Goal: Information Seeking & Learning: Learn about a topic

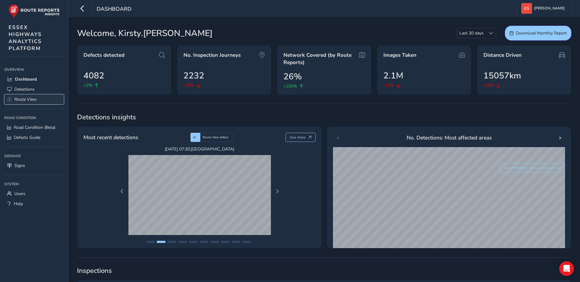
click at [31, 97] on span "Route View" at bounding box center [25, 100] width 22 height 6
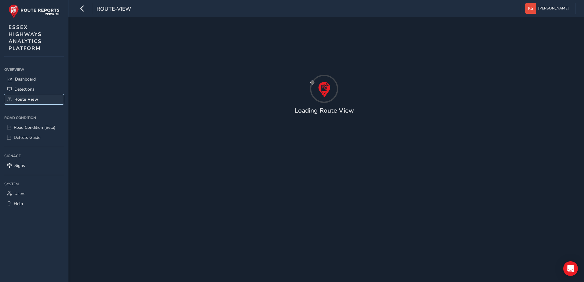
type input "[DATE] - [DATE]"
type input "00:00"
type input "23:59"
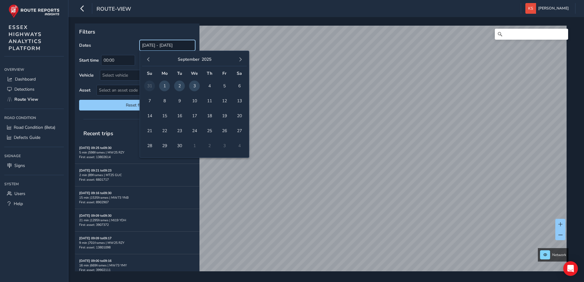
click at [191, 45] on input "[DATE] - [DATE]" at bounding box center [168, 45] width 56 height 11
click at [149, 59] on span "button" at bounding box center [148, 59] width 4 height 4
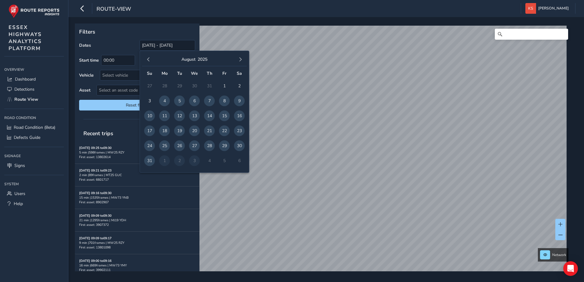
click at [149, 59] on span "button" at bounding box center [148, 59] width 4 height 4
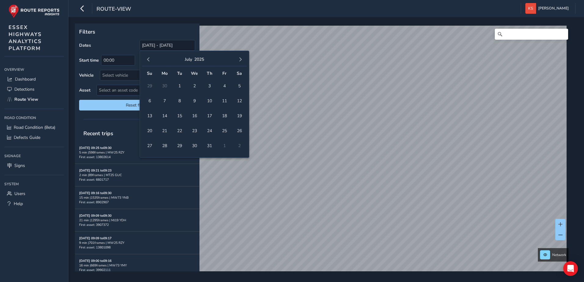
click at [149, 59] on span "button" at bounding box center [148, 59] width 4 height 4
click at [149, 57] on span "button" at bounding box center [148, 59] width 4 height 4
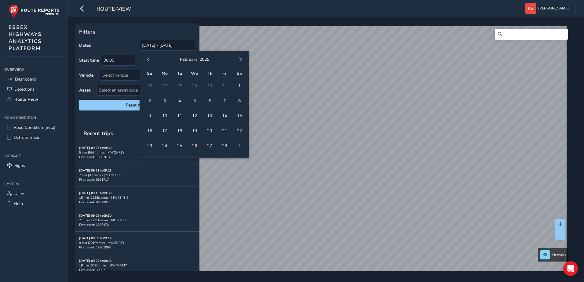
click at [149, 57] on span "button" at bounding box center [148, 59] width 4 height 4
click at [195, 85] on span "1" at bounding box center [194, 86] width 11 height 11
click at [242, 58] on span "button" at bounding box center [240, 59] width 4 height 4
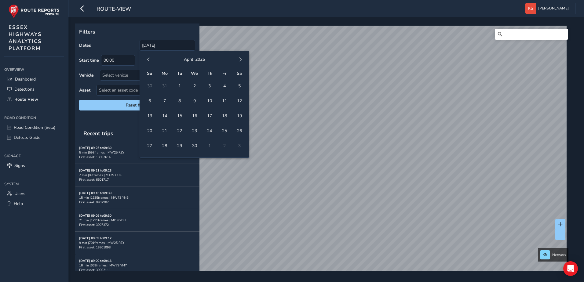
click at [242, 58] on span "button" at bounding box center [240, 59] width 4 height 4
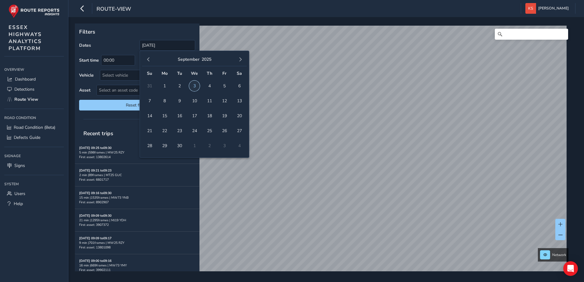
click at [194, 85] on span "3" at bounding box center [194, 86] width 11 height 11
type input "[DATE] - [DATE]"
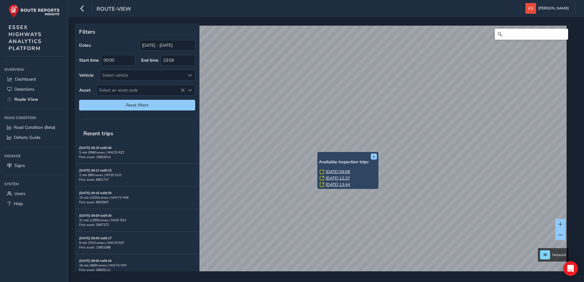
click at [331, 172] on link "[DATE] 09:08" at bounding box center [338, 172] width 24 height 6
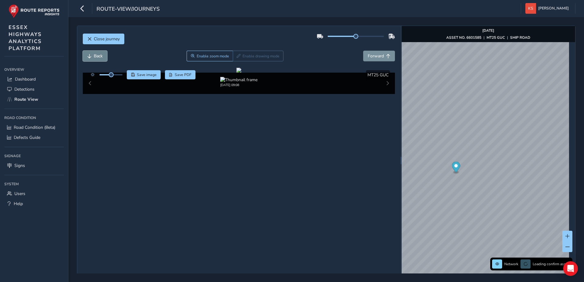
click at [100, 57] on span "Back" at bounding box center [98, 56] width 9 height 6
click at [102, 55] on span "Back" at bounding box center [98, 56] width 9 height 6
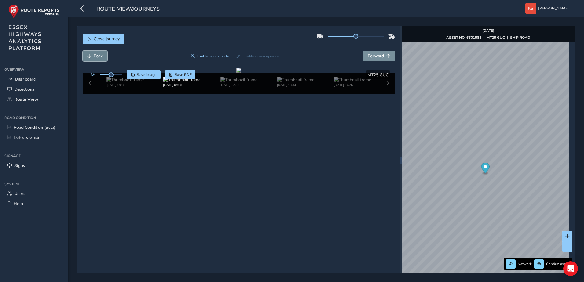
click at [102, 55] on span "Back" at bounding box center [98, 56] width 9 height 6
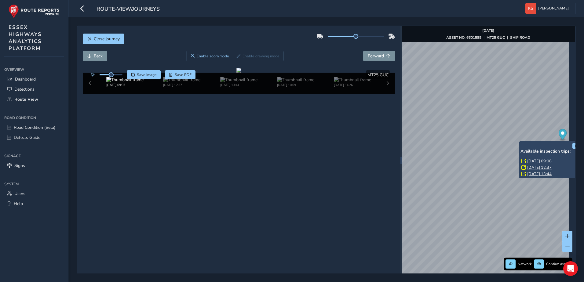
click at [533, 167] on link "[DATE] 12:37" at bounding box center [539, 168] width 24 height 6
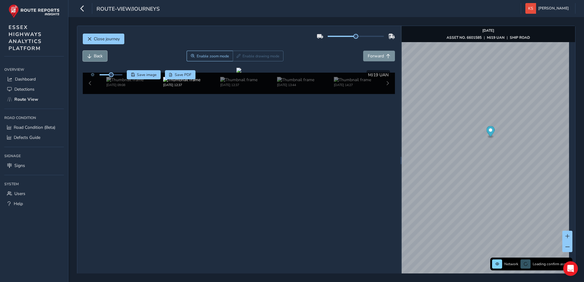
click at [91, 57] on span "Back" at bounding box center [89, 56] width 4 height 4
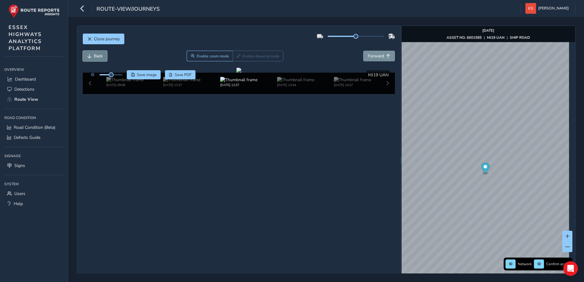
click at [91, 57] on span "Back" at bounding box center [89, 56] width 4 height 4
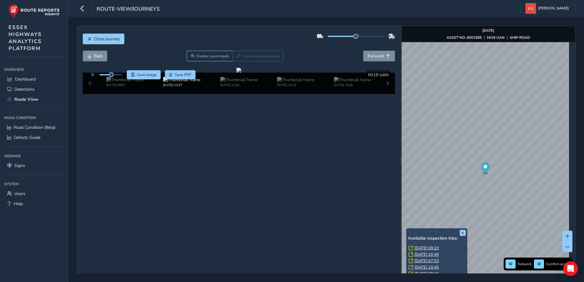
click at [421, 261] on link "[DATE] 07:53" at bounding box center [427, 262] width 24 height 6
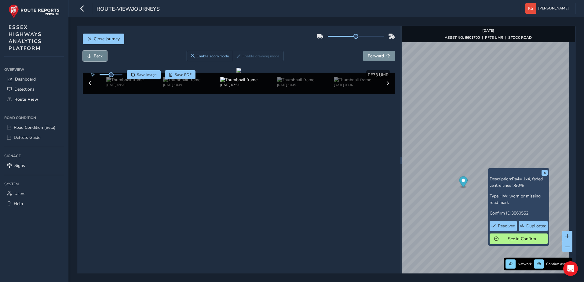
click at [92, 55] on button "Back" at bounding box center [95, 56] width 24 height 11
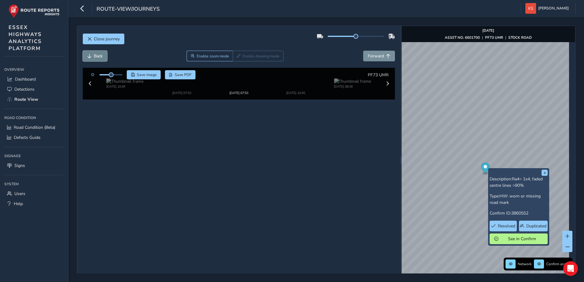
click at [92, 55] on button "Back" at bounding box center [95, 56] width 24 height 11
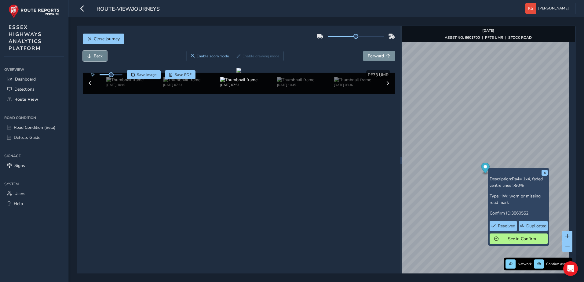
click at [92, 55] on button "Back" at bounding box center [95, 56] width 24 height 11
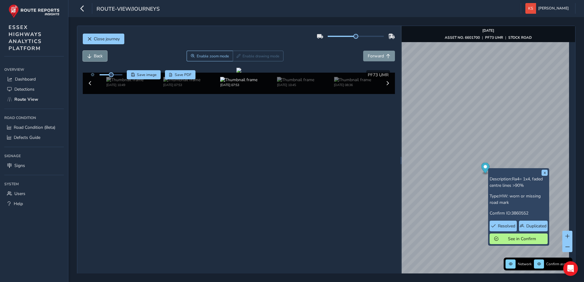
click at [92, 55] on button "Back" at bounding box center [95, 56] width 24 height 11
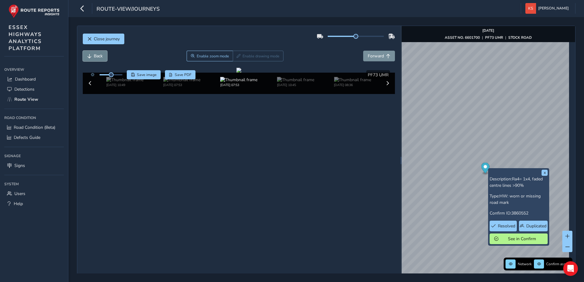
click at [92, 55] on button "Back" at bounding box center [95, 56] width 24 height 11
